Goal: Task Accomplishment & Management: Use online tool/utility

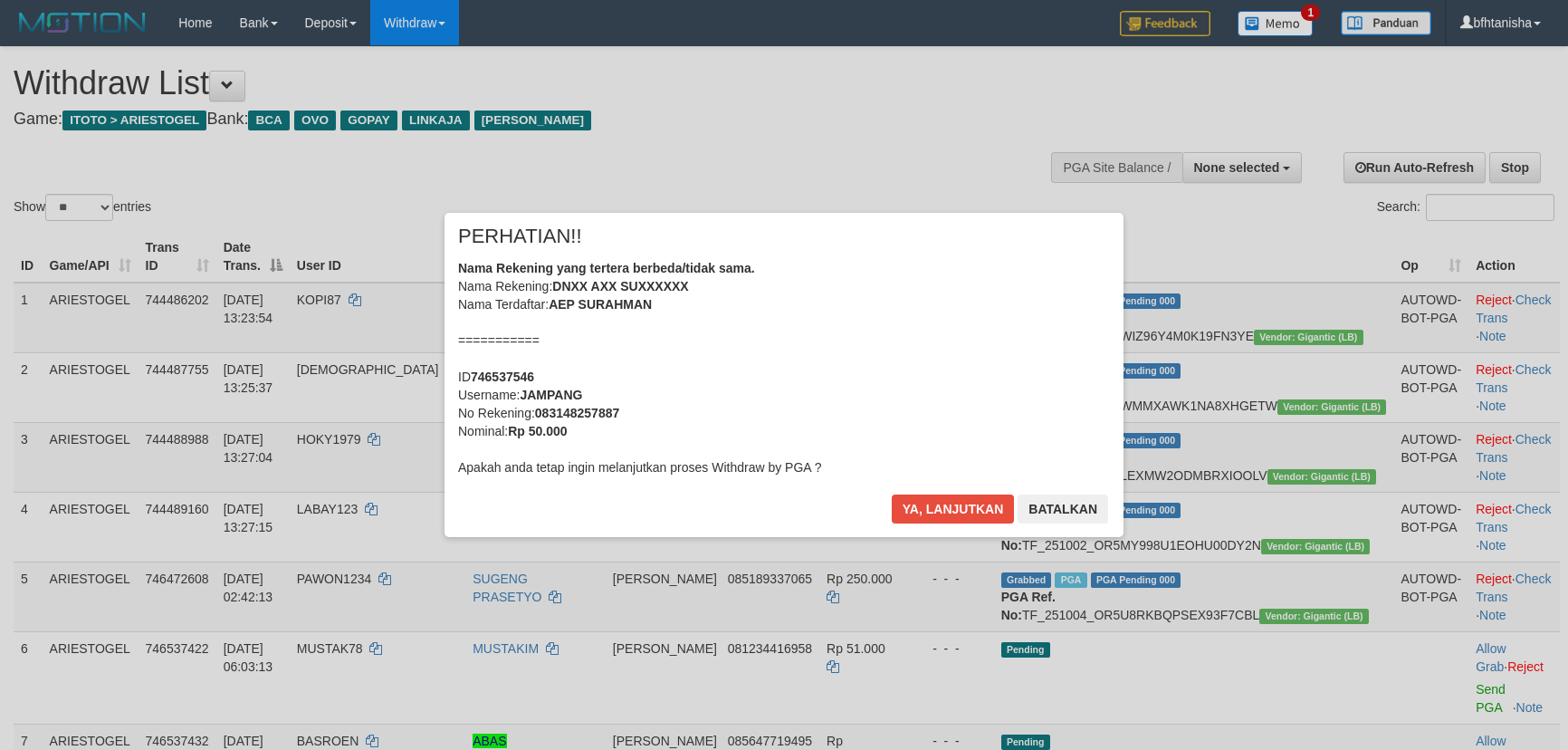
select select
select select "**"
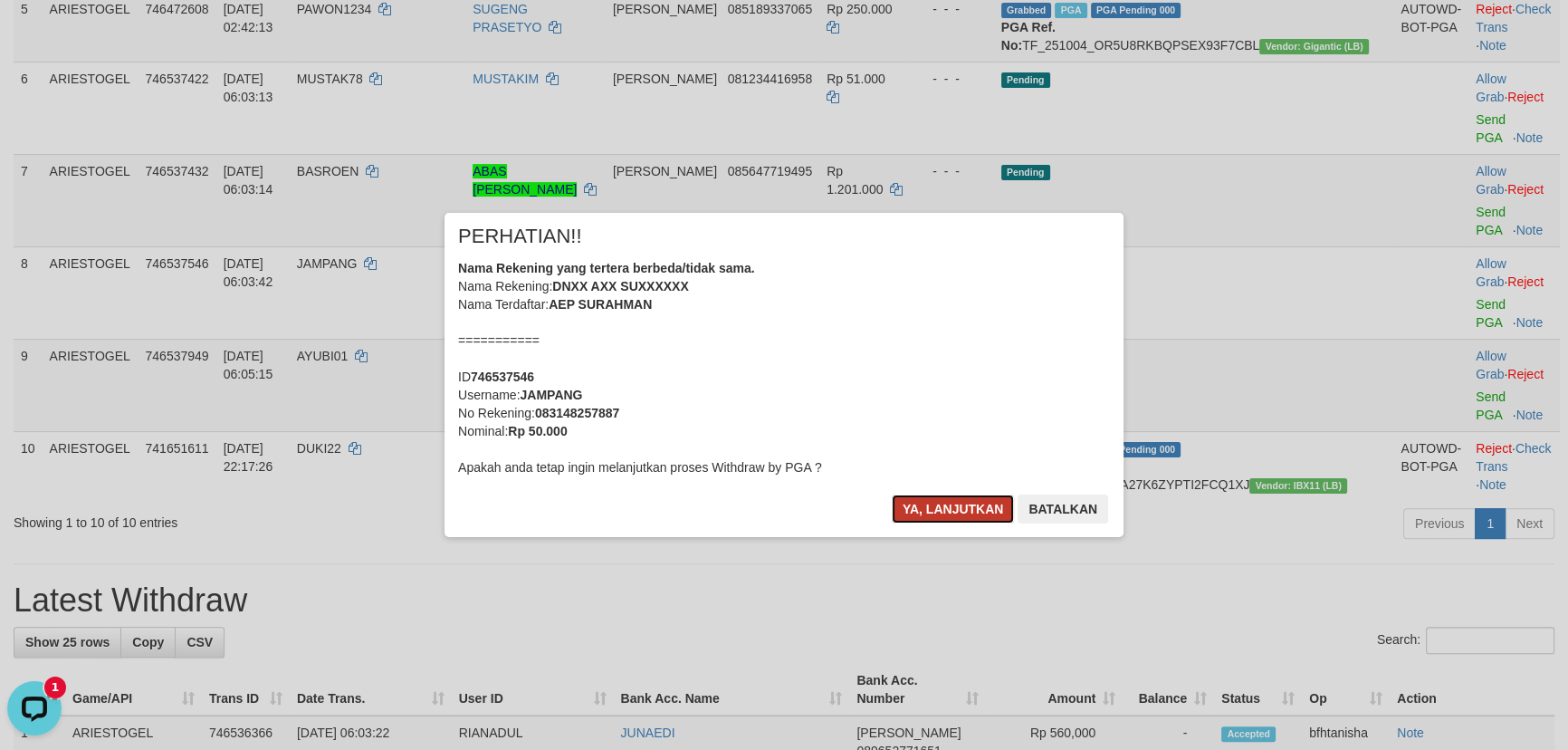
click at [941, 497] on button "Ya, lanjutkan" at bounding box center [953, 509] width 123 height 29
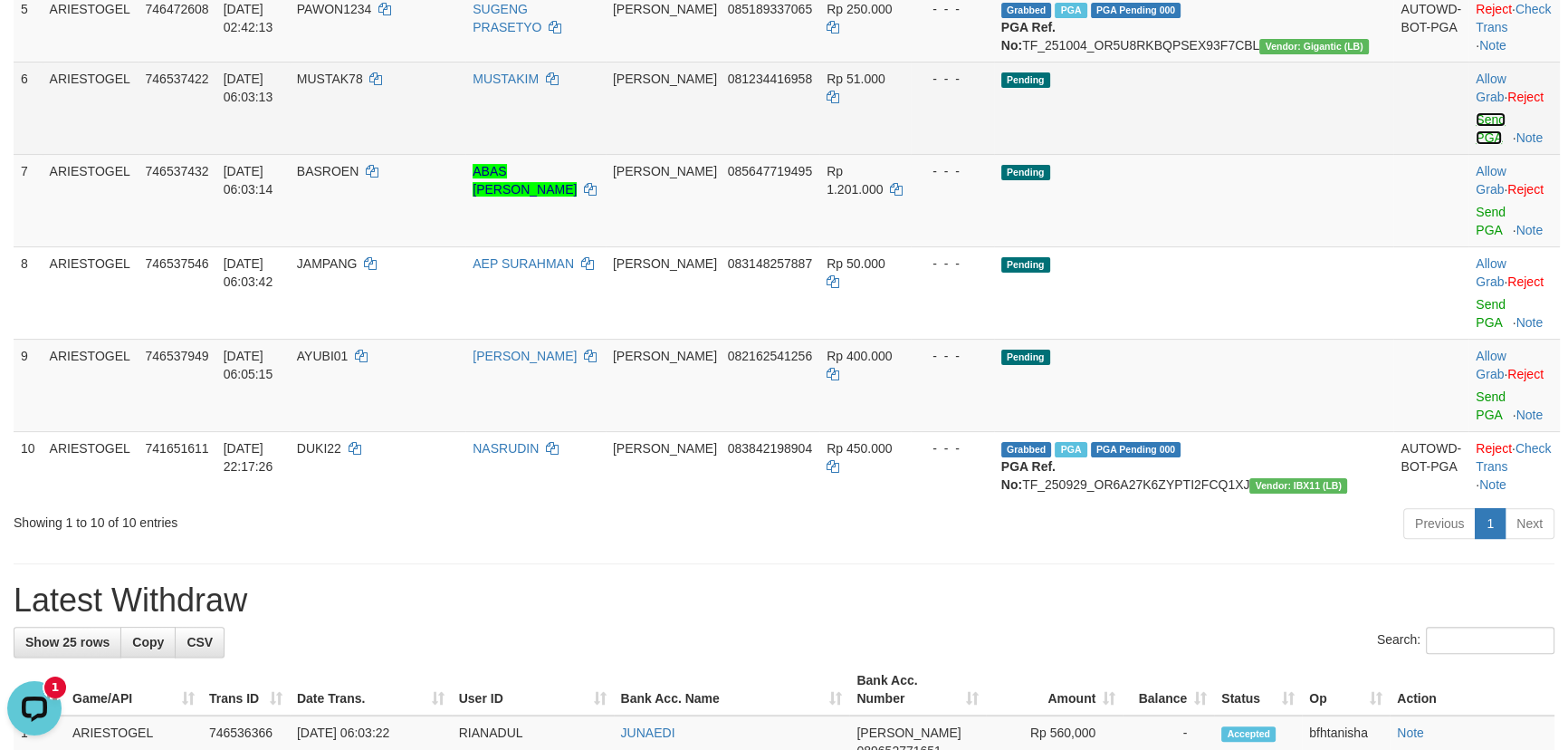
click at [1475, 145] on link "Send PGA" at bounding box center [1490, 129] width 30 height 33
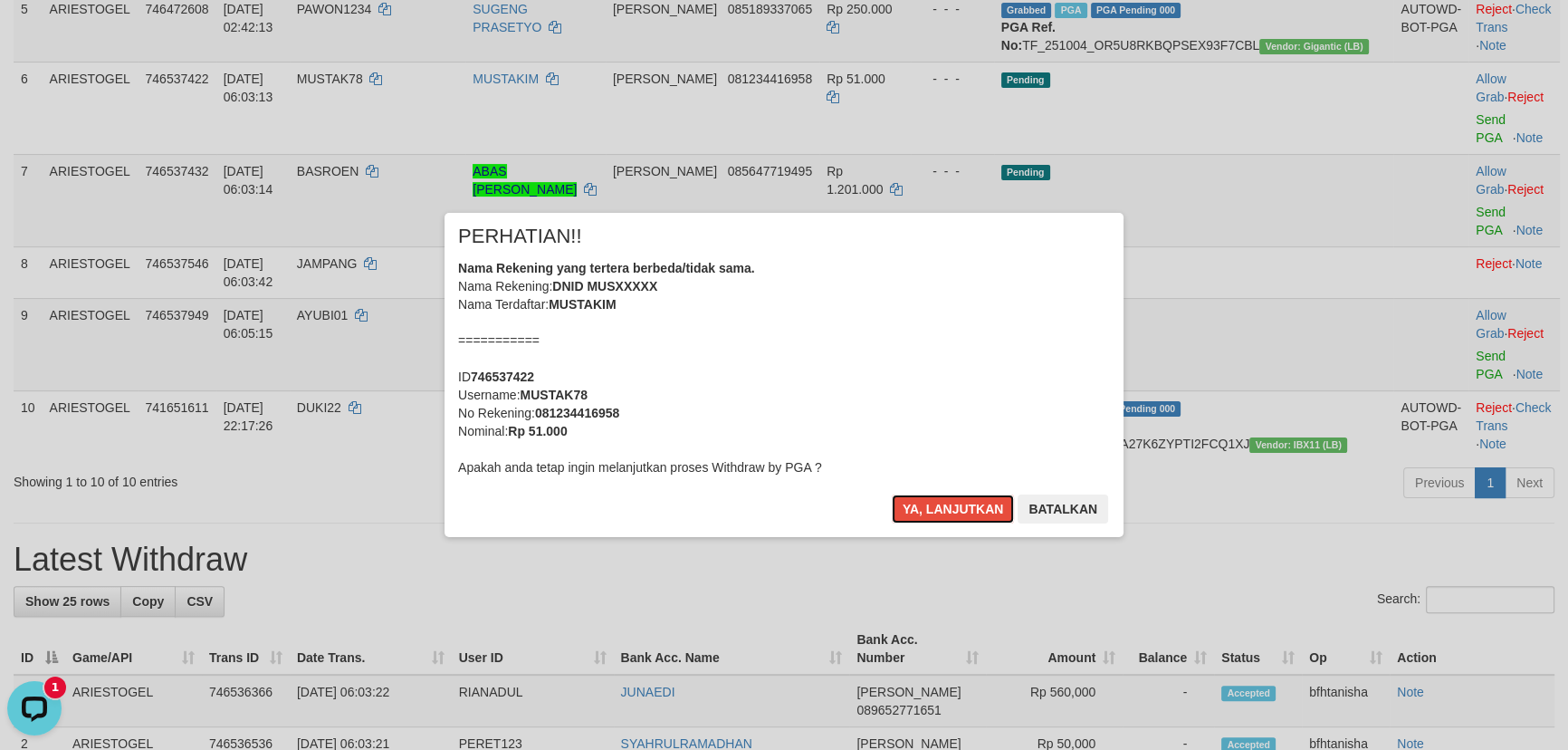
click at [891, 494] on button "Ya, lanjutkan" at bounding box center [953, 509] width 123 height 29
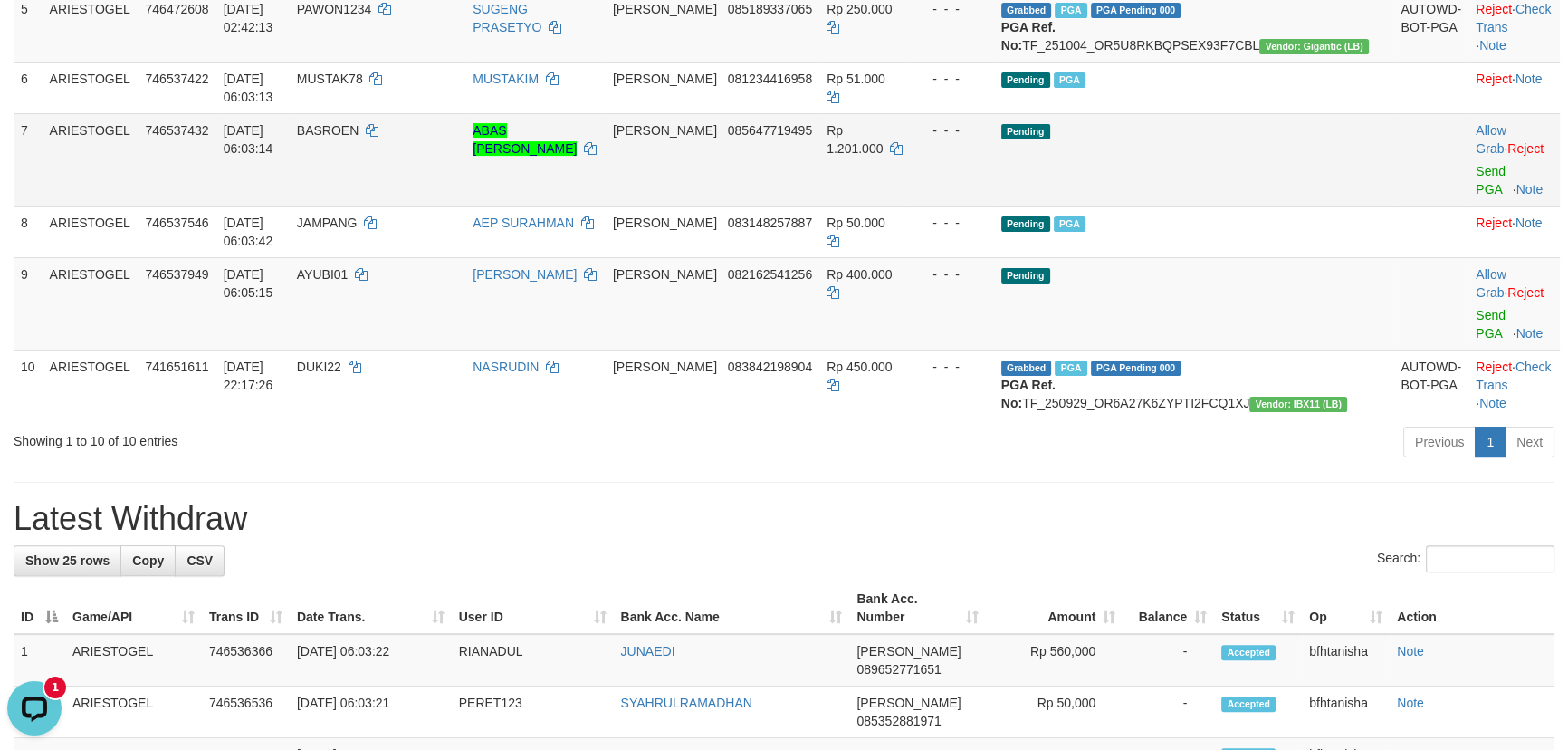
scroll to position [547, 0]
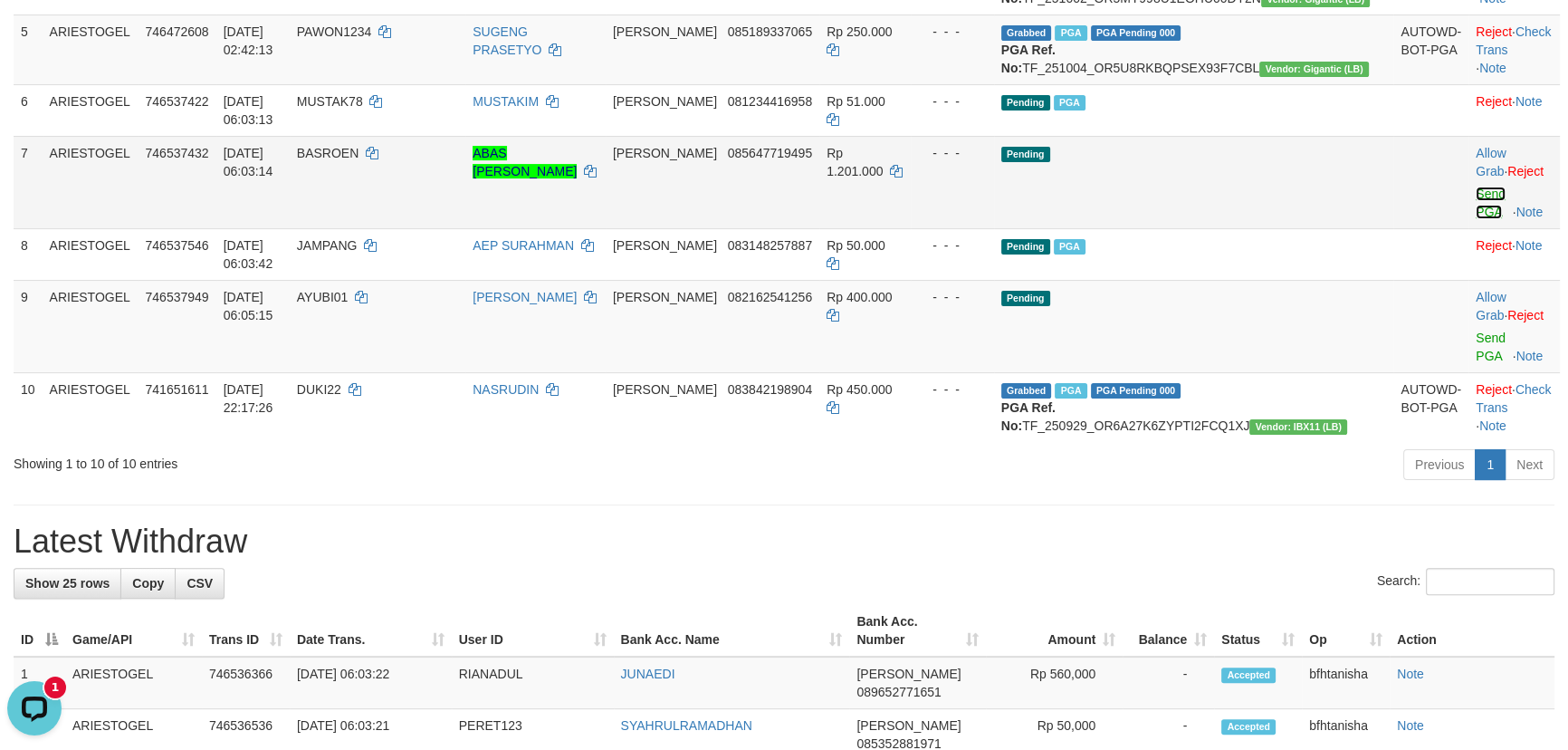
click at [1475, 219] on link "Send PGA" at bounding box center [1490, 203] width 30 height 33
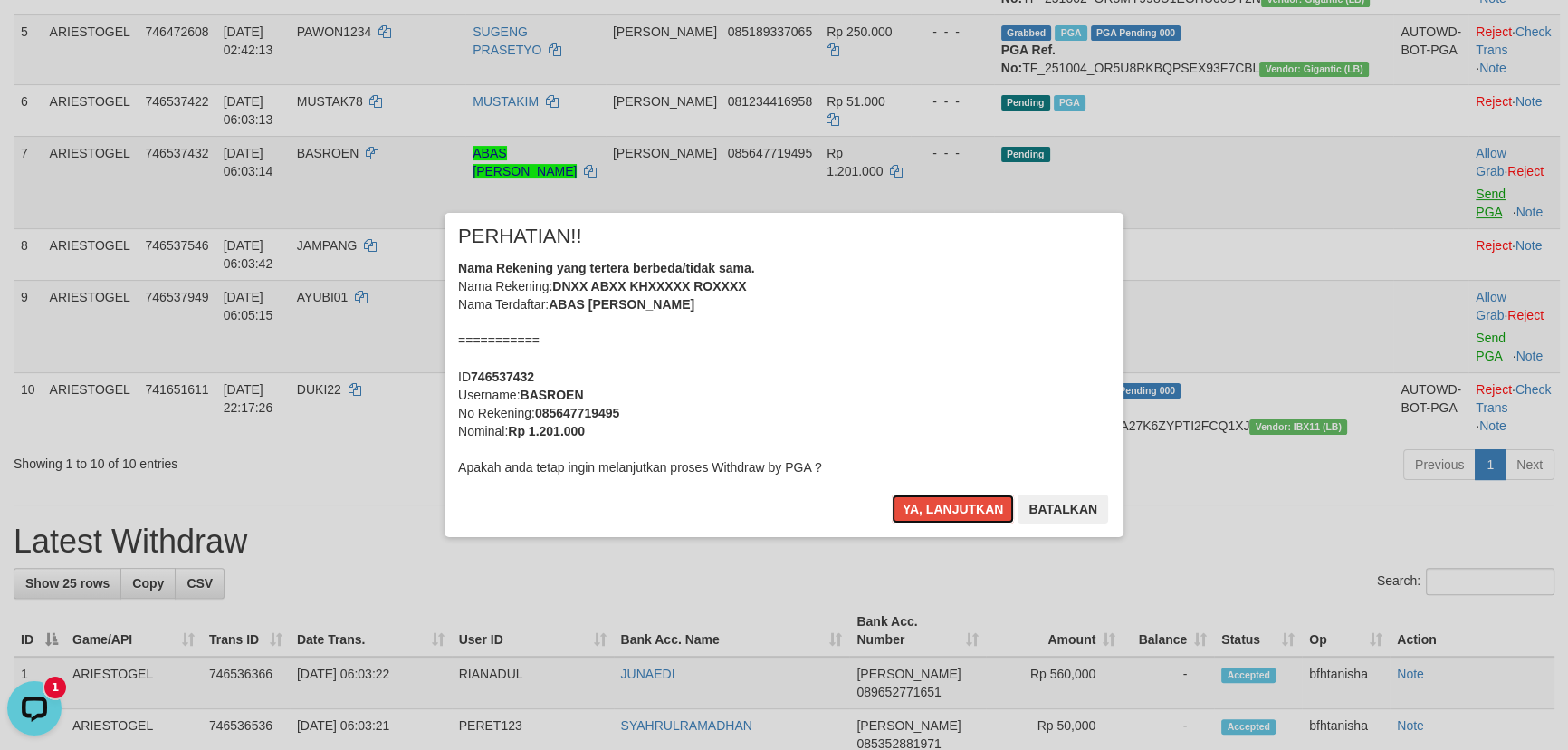
click at [891, 494] on button "Ya, lanjutkan" at bounding box center [953, 509] width 123 height 29
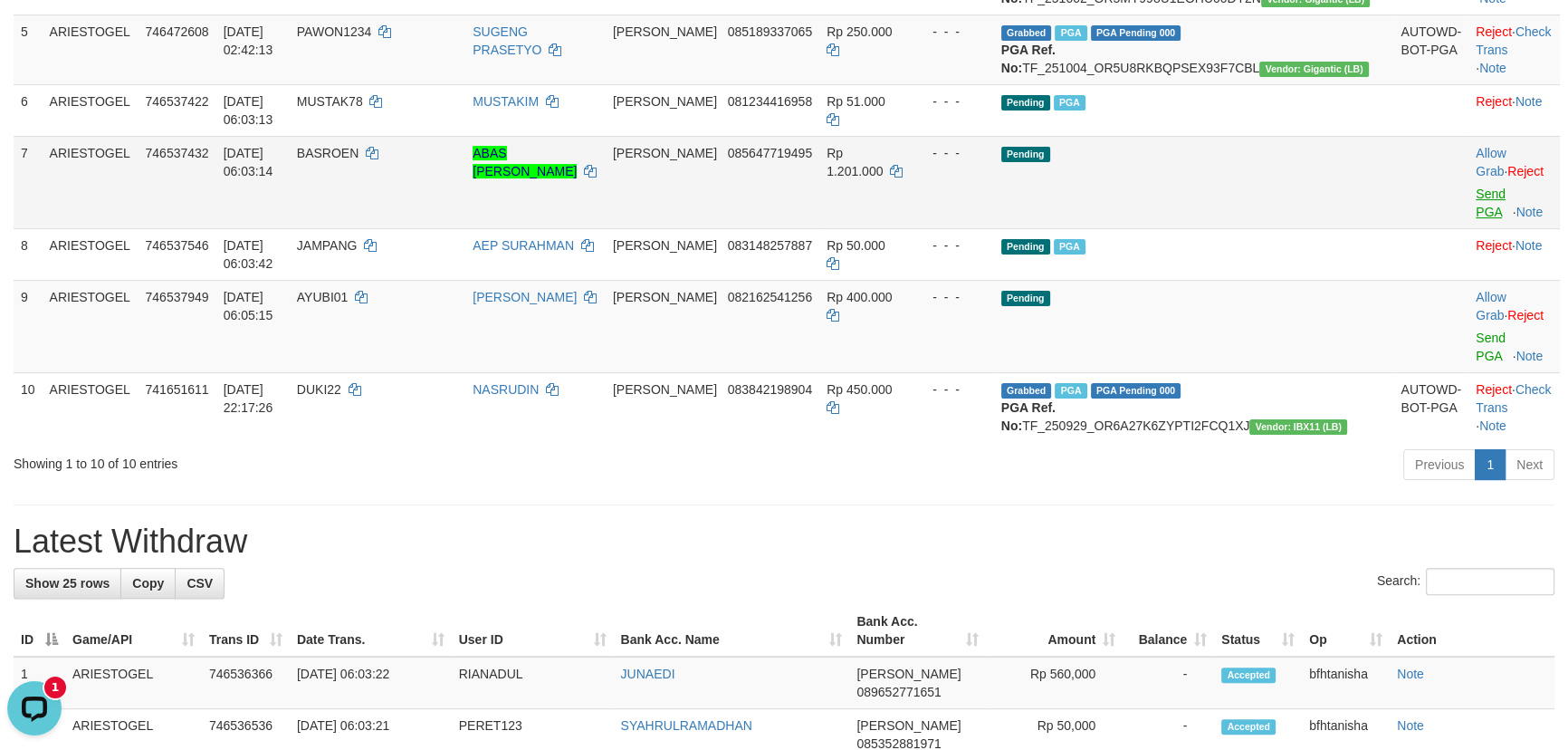
scroll to position [524, 0]
